Goal: Information Seeking & Learning: Learn about a topic

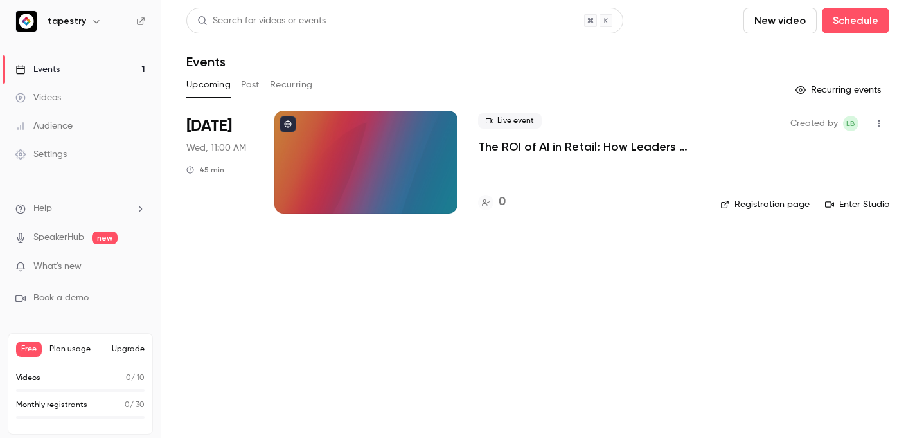
click at [354, 169] on div at bounding box center [365, 162] width 183 height 103
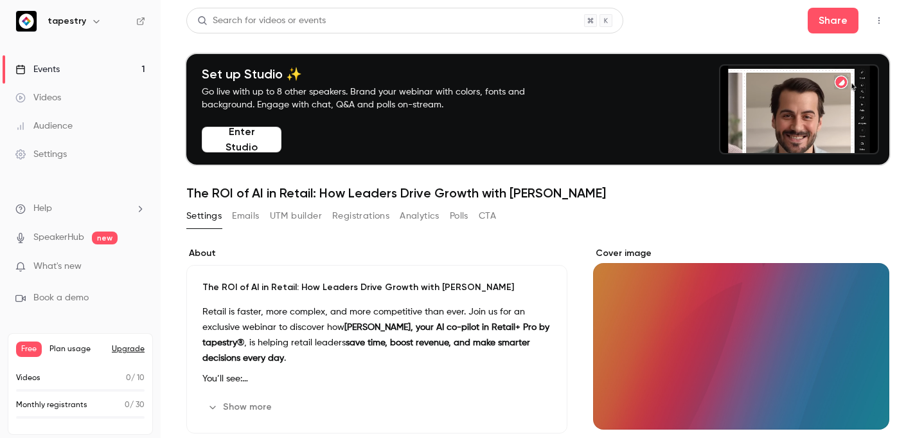
click at [637, 258] on div "Cover image" at bounding box center [741, 338] width 296 height 183
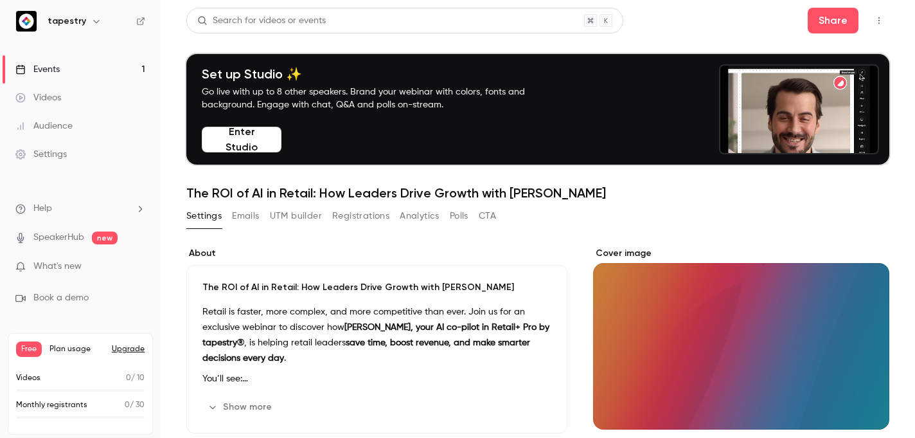
click at [0, 0] on input "Cover image" at bounding box center [0, 0] width 0 height 0
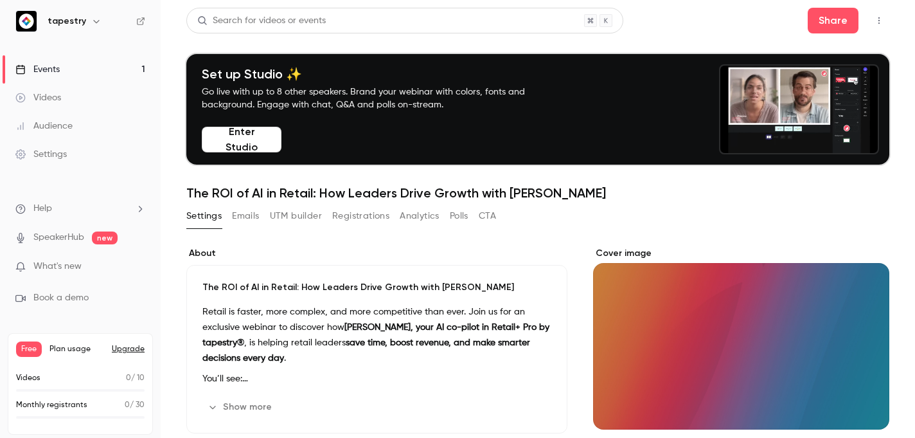
click at [867, 412] on button "Cover image" at bounding box center [867, 406] width 26 height 26
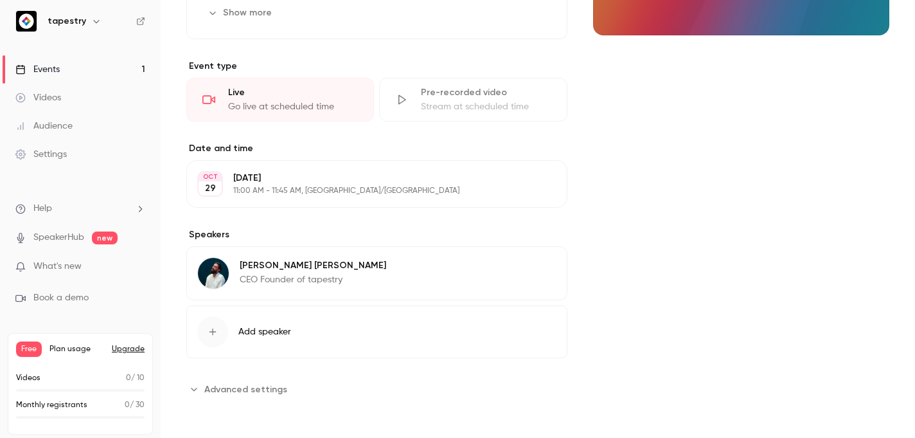
scroll to position [4, 0]
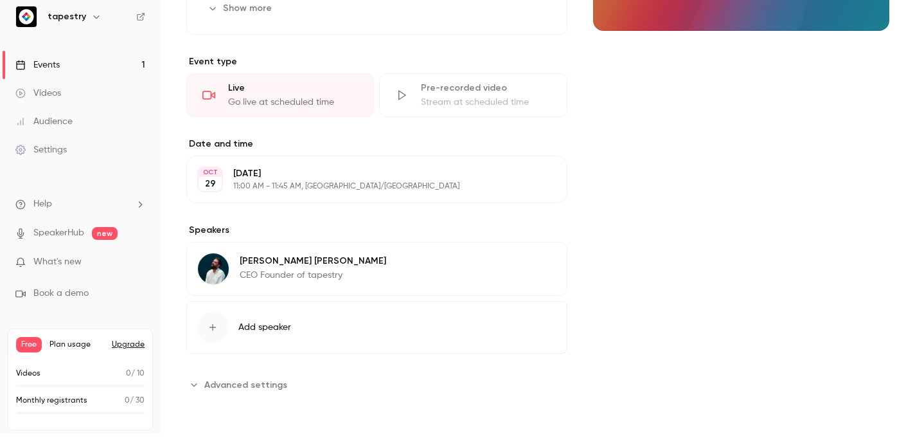
click at [241, 389] on span "Advanced settings" at bounding box center [245, 384] width 83 height 13
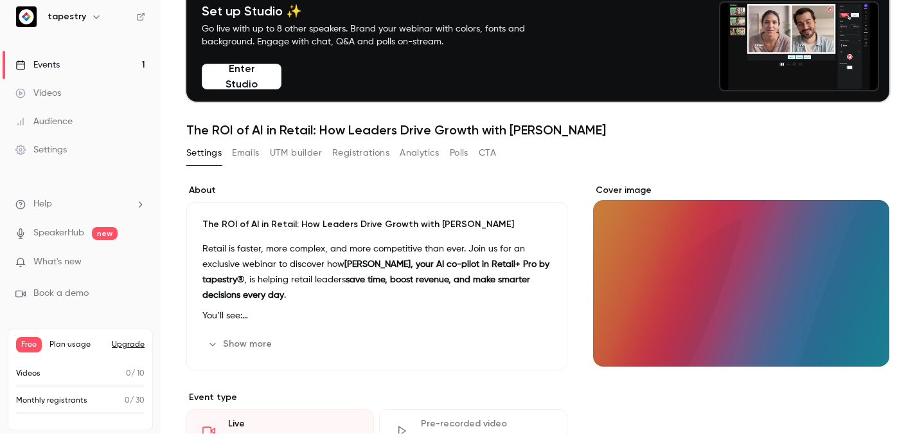
scroll to position [55, 0]
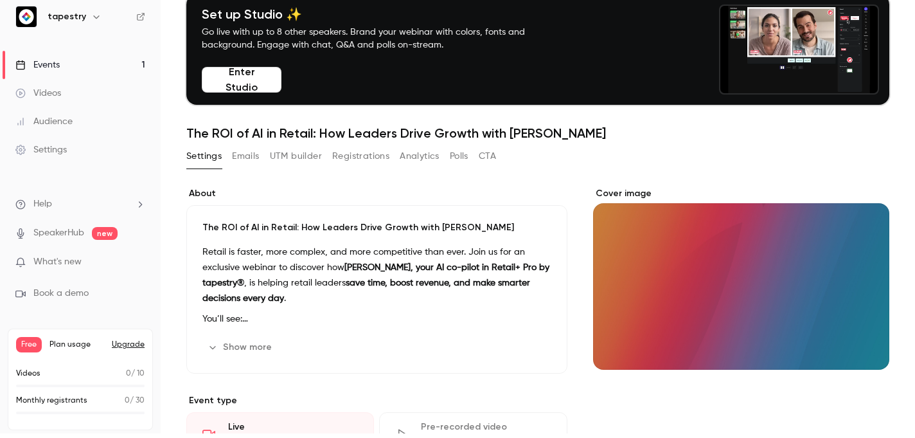
click at [621, 192] on div "Cover image" at bounding box center [741, 278] width 296 height 183
click at [0, 0] on input "Cover image" at bounding box center [0, 0] width 0 height 0
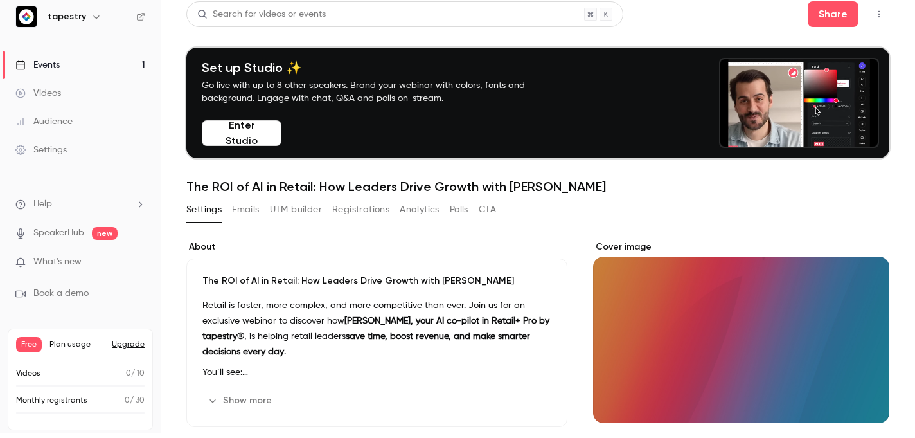
scroll to position [0, 0]
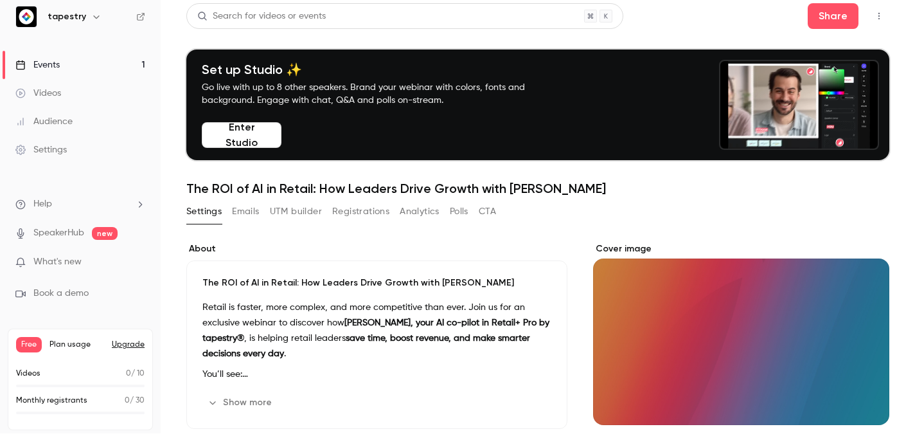
click at [878, 16] on icon "button" at bounding box center [879, 16] width 10 height 9
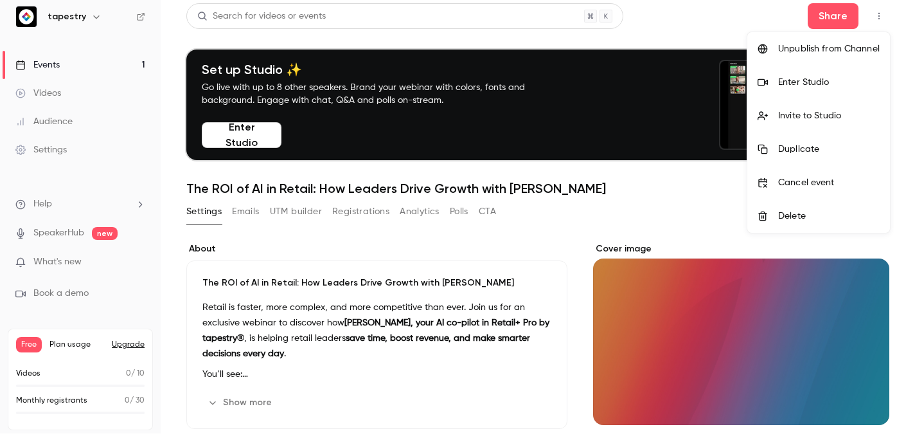
click at [507, 267] on div at bounding box center [457, 219] width 915 height 438
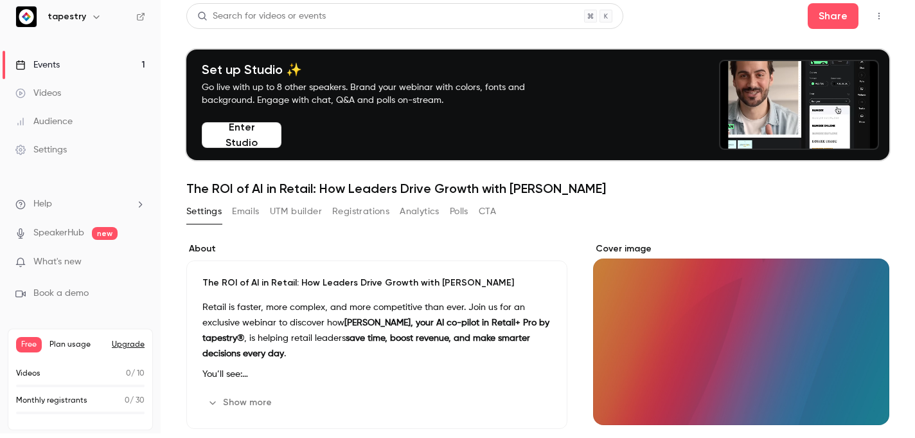
click at [239, 19] on div "Search for videos or events" at bounding box center [261, 16] width 129 height 13
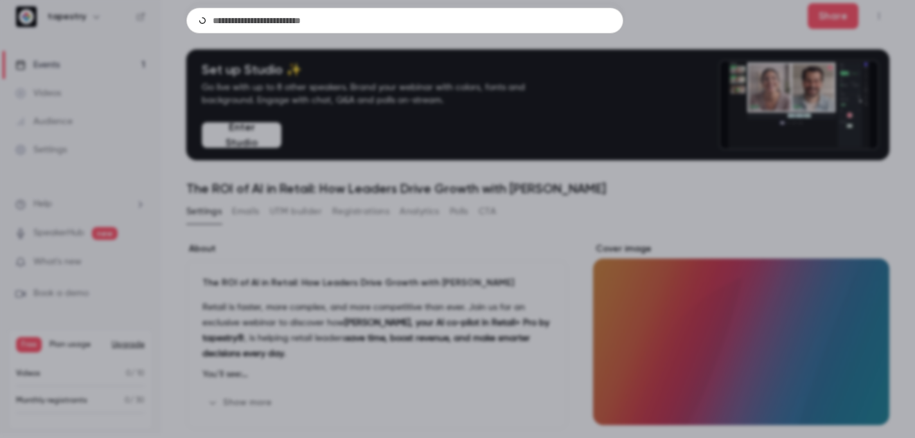
click at [235, 10] on input "text" at bounding box center [404, 21] width 437 height 26
type input "**********"
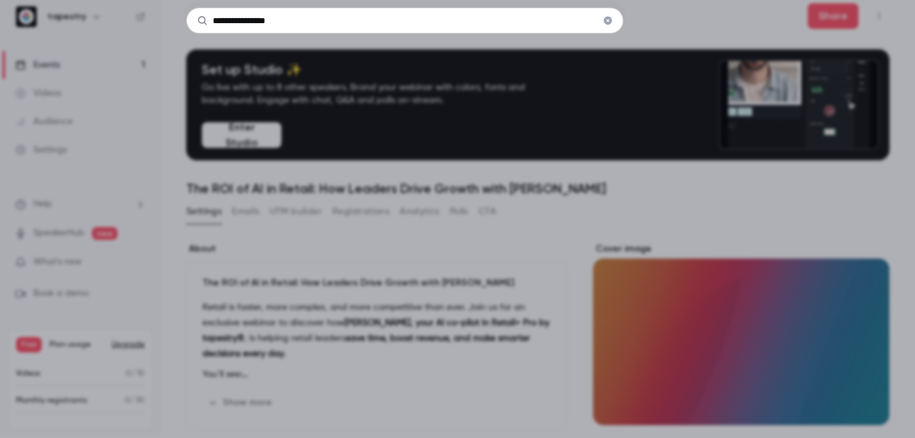
click at [74, 27] on div "**********" at bounding box center [457, 219] width 915 height 438
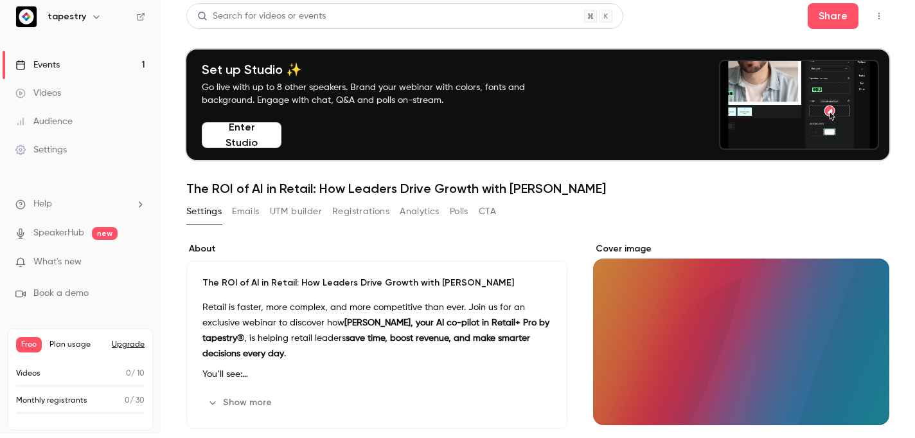
click at [65, 152] on div "Settings" at bounding box center [40, 149] width 51 height 13
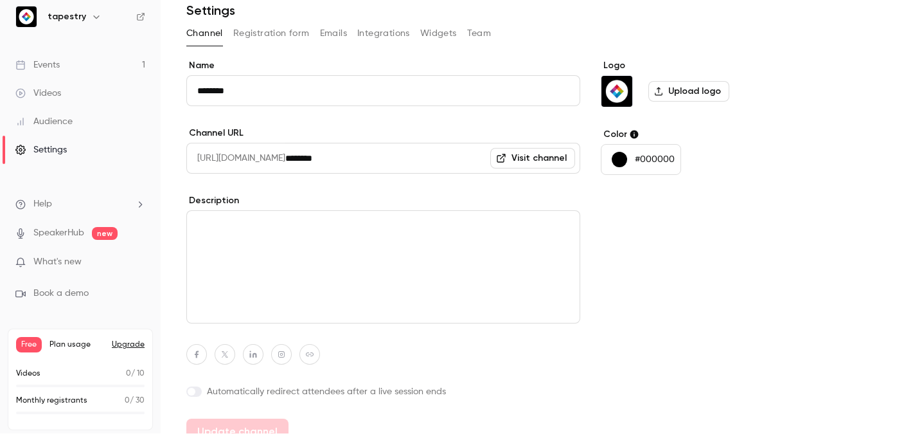
scroll to position [66, 0]
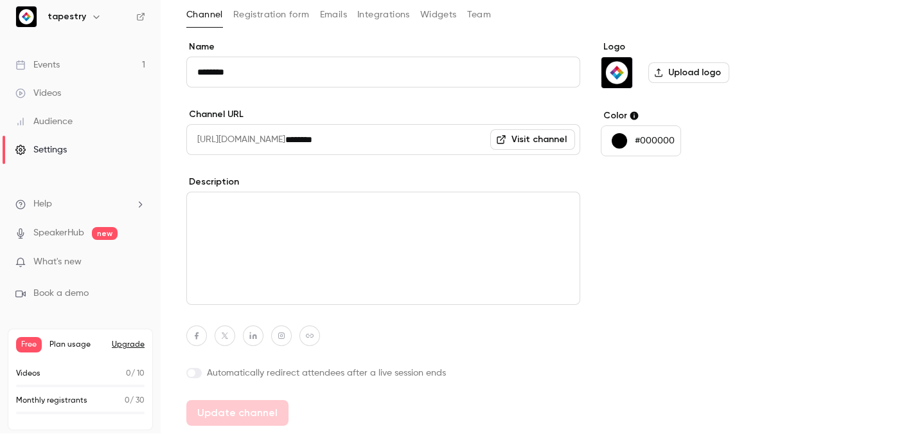
click at [68, 195] on ul "Help SpeakerHub new What's new Book a demo" at bounding box center [80, 249] width 161 height 144
click at [62, 201] on li "Help" at bounding box center [80, 203] width 130 height 13
click at [222, 200] on link "Talk to [GEOGRAPHIC_DATA]" at bounding box center [236, 190] width 141 height 34
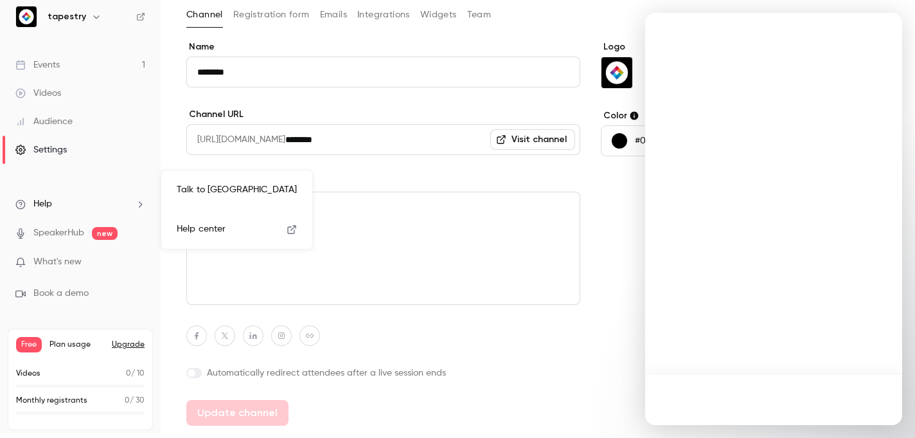
scroll to position [0, 0]
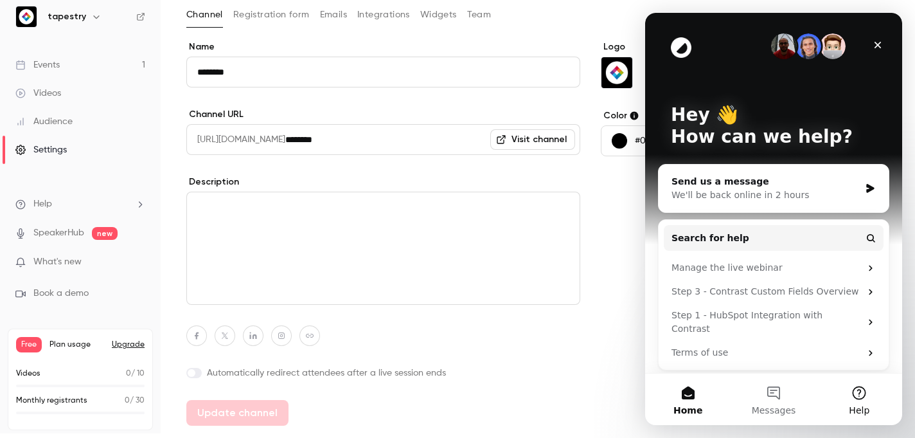
click at [861, 390] on button "Help" at bounding box center [859, 398] width 85 height 51
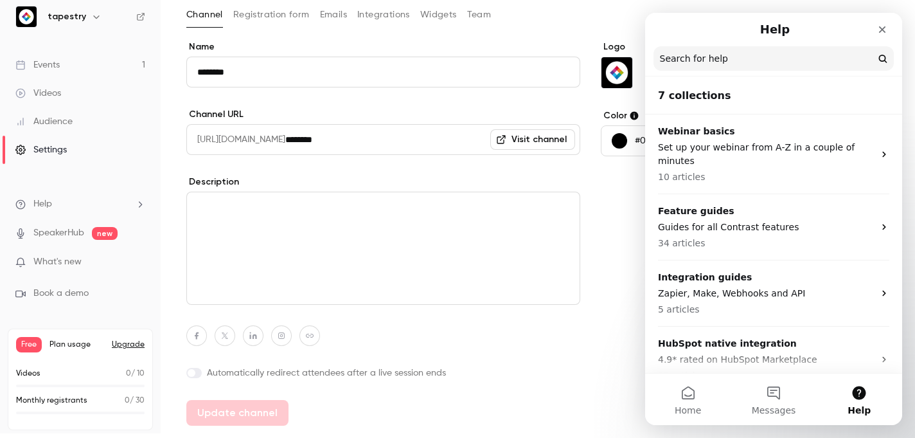
click at [740, 55] on input "Search for help" at bounding box center [774, 58] width 240 height 24
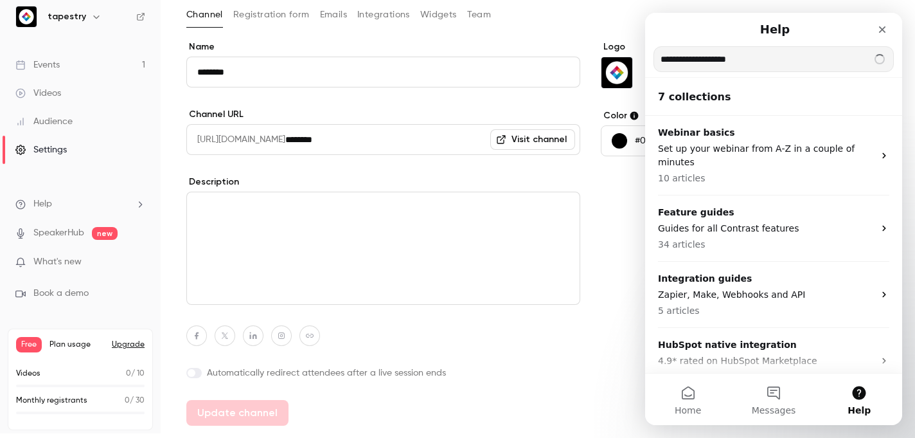
type input "**********"
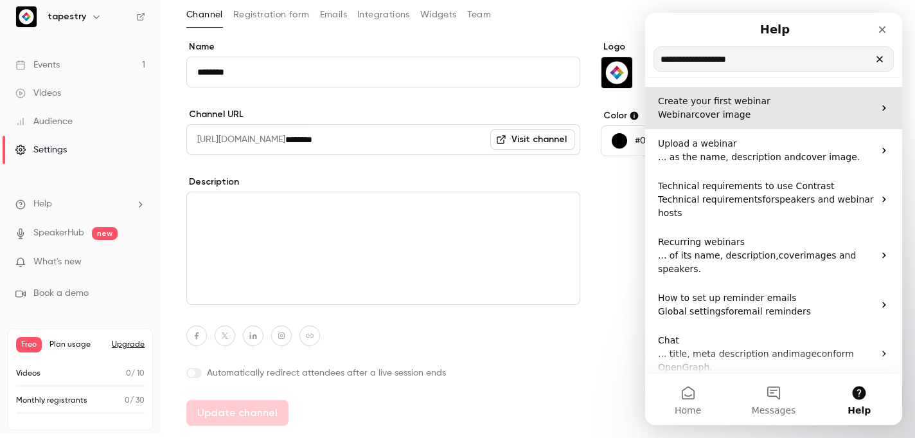
click at [840, 109] on p "Webinar cover image" at bounding box center [766, 114] width 216 height 13
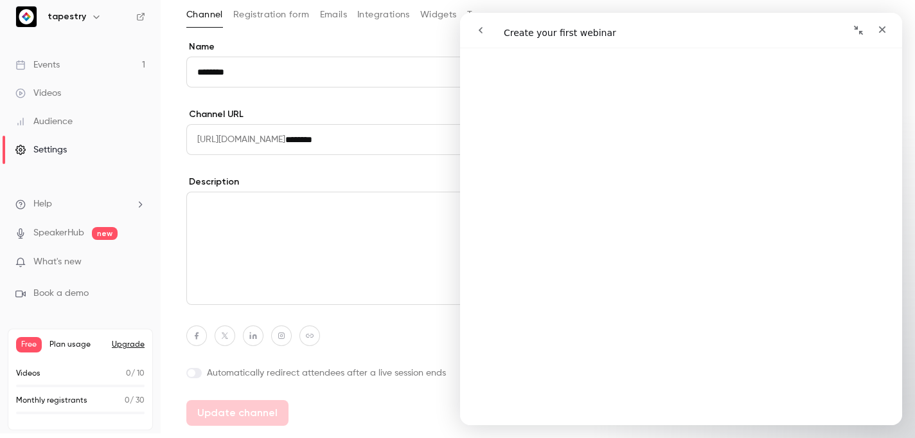
scroll to position [812, 0]
click at [129, 90] on link "Videos" at bounding box center [80, 93] width 161 height 28
